Goal: Information Seeking & Learning: Find specific fact

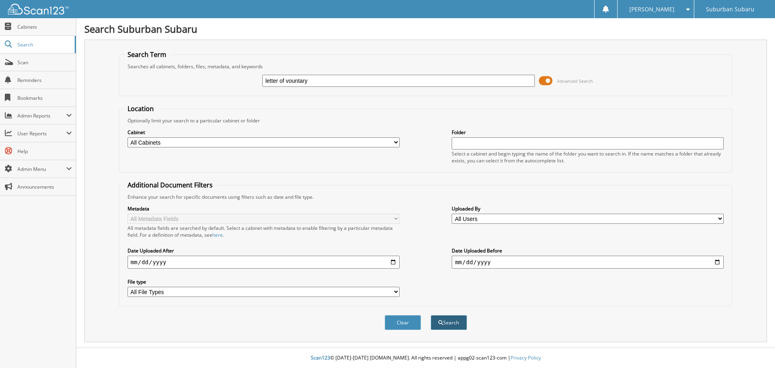
type input "letter of vountary"
click at [450, 326] on button "Search" at bounding box center [448, 322] width 36 height 15
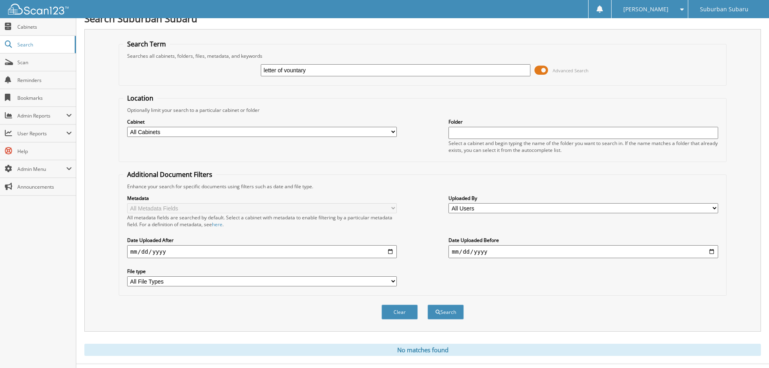
scroll to position [27, 0]
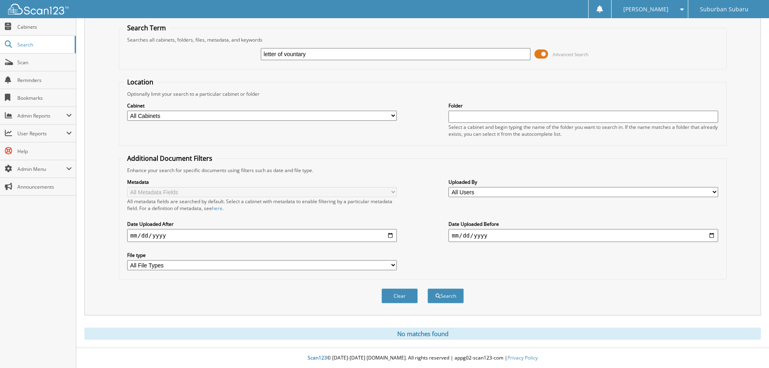
click at [290, 54] on input "letter of vountary" at bounding box center [395, 54] width 269 height 12
type input "letter of voluntary"
click at [427, 288] on button "Search" at bounding box center [445, 295] width 36 height 15
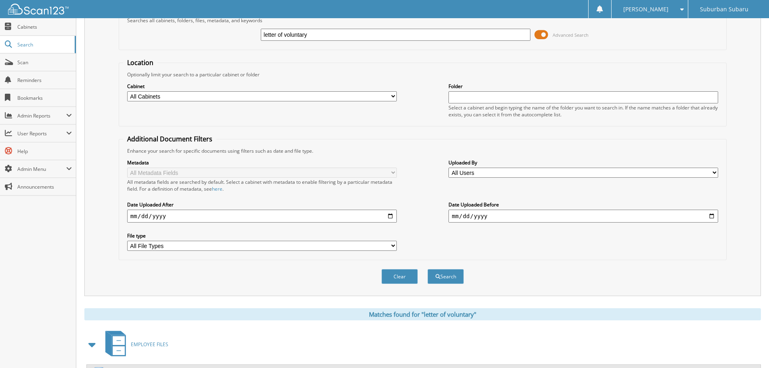
scroll to position [40, 0]
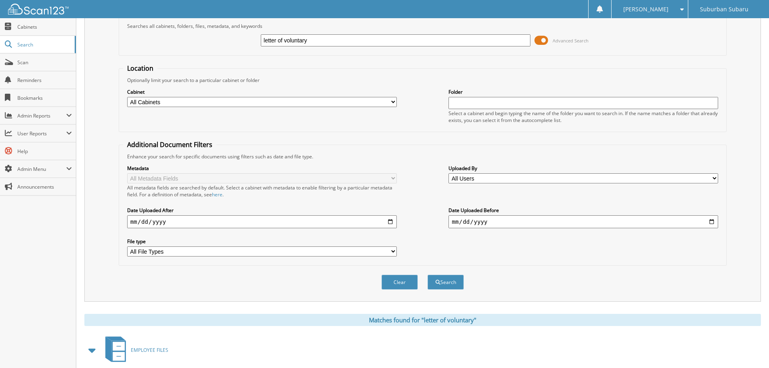
click at [388, 223] on input "date" at bounding box center [261, 221] width 269 height 13
type input "[DATE]"
click at [710, 223] on input "date" at bounding box center [582, 221] width 269 height 13
type input "[DATE]"
click at [436, 286] on button "Search" at bounding box center [445, 281] width 36 height 15
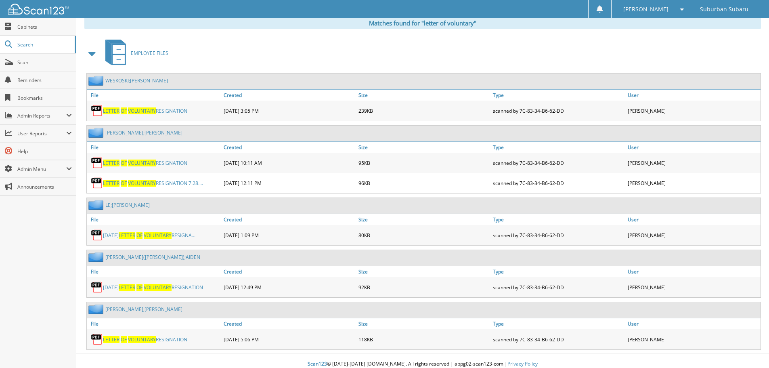
scroll to position [343, 0]
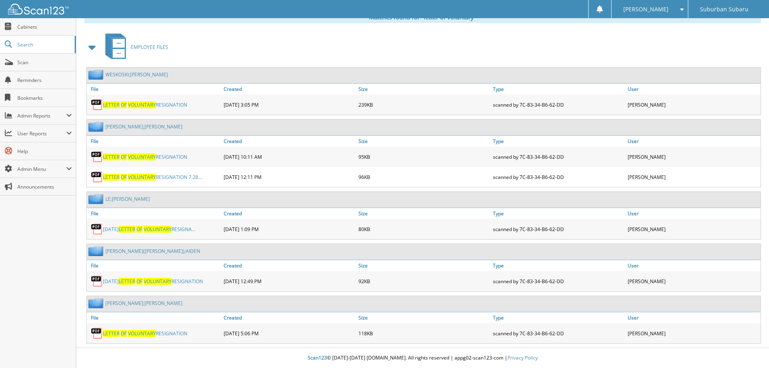
click at [175, 332] on link "LETTER OF VOLUNTARY RESIGNATION" at bounding box center [145, 333] width 84 height 7
click at [173, 274] on div "[DATE] LETTER OF VOLUNTARY RESIGNATION" at bounding box center [154, 281] width 135 height 16
click at [171, 279] on span "VOLUNTARY" at bounding box center [158, 281] width 28 height 7
click at [157, 227] on span "VOLUNTARY" at bounding box center [158, 229] width 28 height 7
click at [169, 177] on link "LETTER OF VOLUNTARY RESIGNATION 7.28...." at bounding box center [153, 176] width 100 height 7
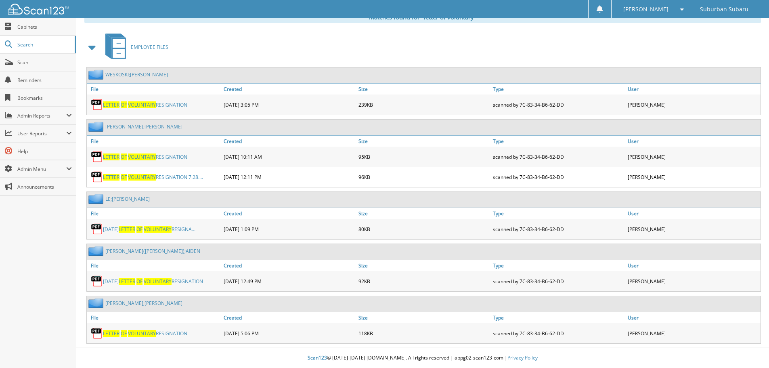
click at [168, 159] on link "LETTER OF VOLUNTARY RESIGNATION" at bounding box center [145, 156] width 84 height 7
click at [172, 104] on link "LETTER OF VOLUNTARY RESIGNATION" at bounding box center [145, 104] width 84 height 7
click at [40, 28] on span "Cabinets" at bounding box center [44, 26] width 54 height 7
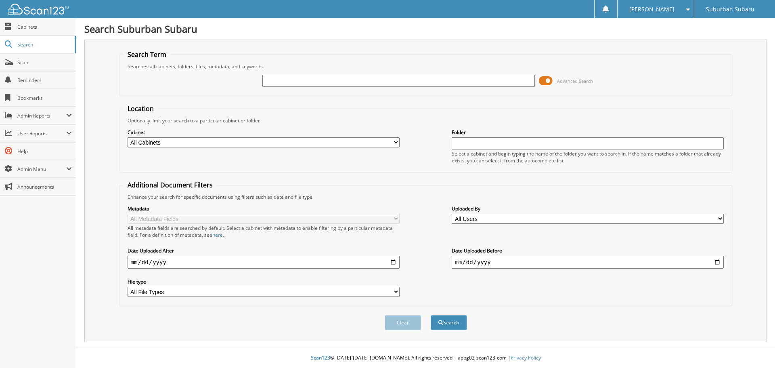
click at [286, 80] on input "text" at bounding box center [398, 81] width 272 height 12
click at [31, 32] on link "Cabinets" at bounding box center [38, 26] width 76 height 17
